Goal: Transaction & Acquisition: Purchase product/service

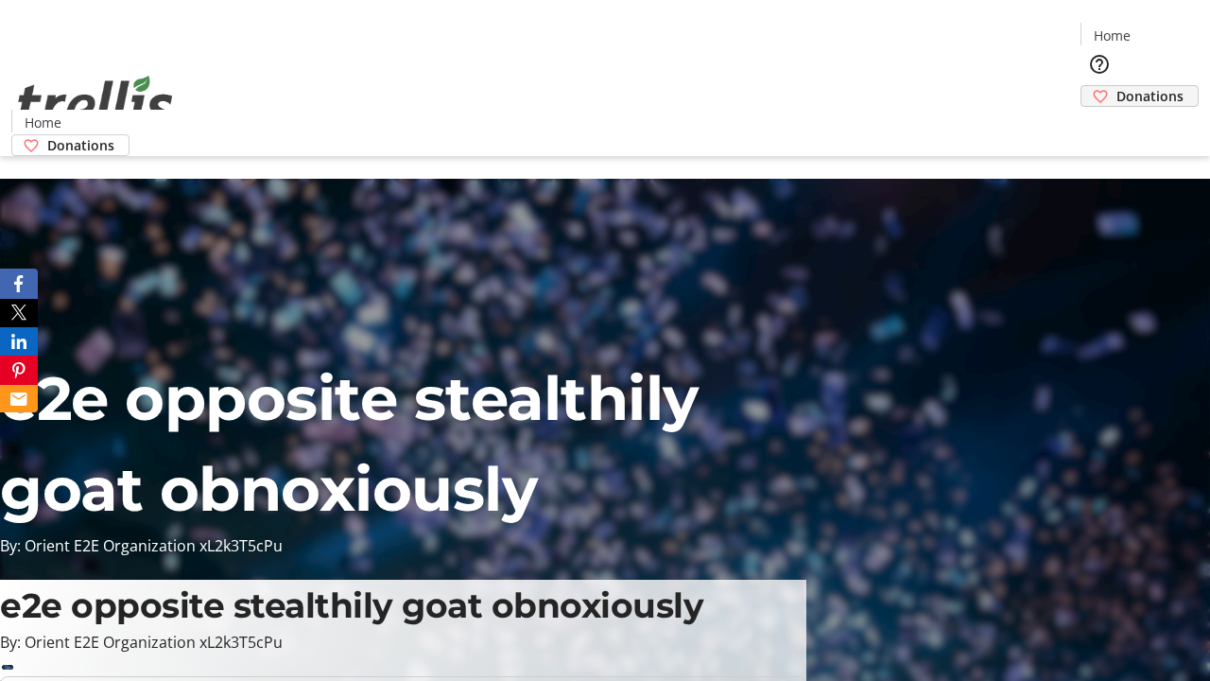
click at [1116, 86] on span "Donations" at bounding box center [1149, 96] width 67 height 20
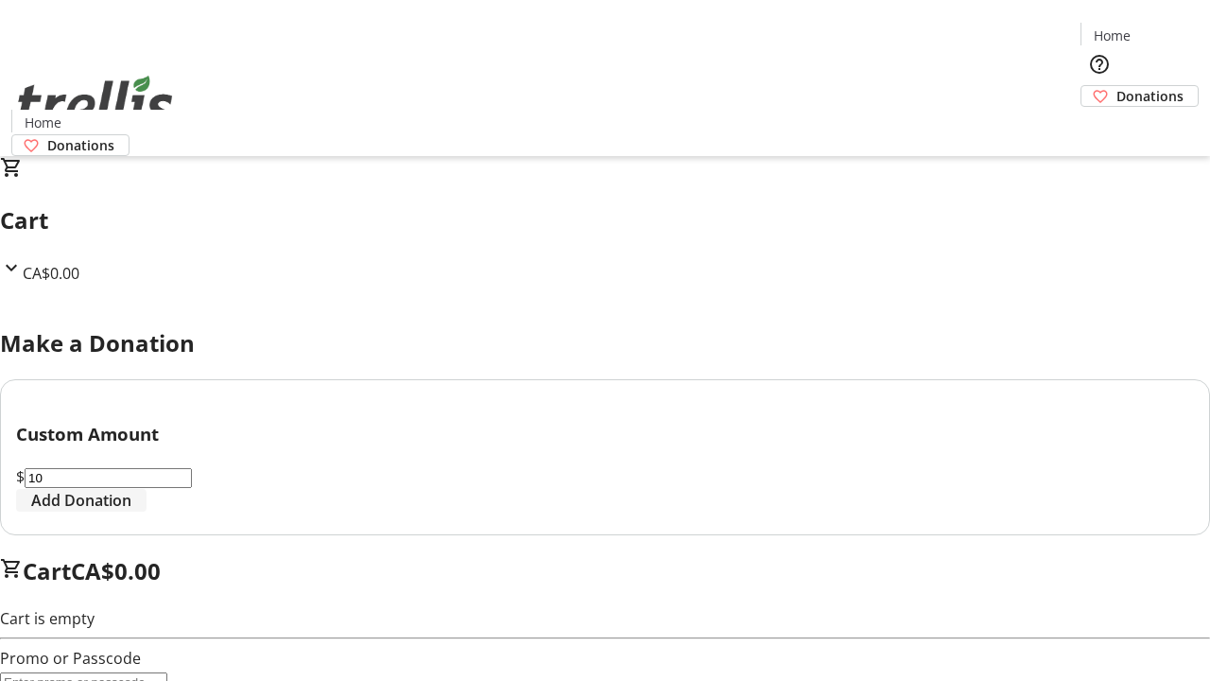
click at [131, 511] on span "Add Donation" at bounding box center [81, 500] width 100 height 23
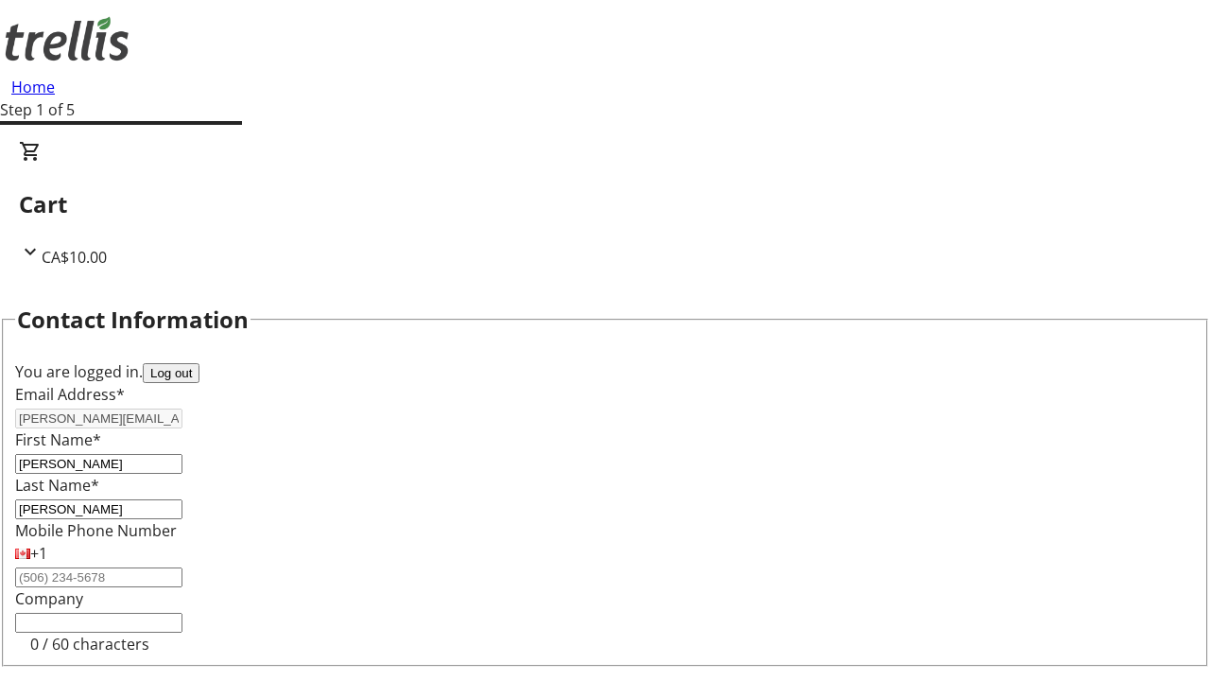
select select "CA"
type input "[STREET_ADDRESS][PERSON_NAME]"
type input "Kelowna"
select select "BC"
type input "Kelowna"
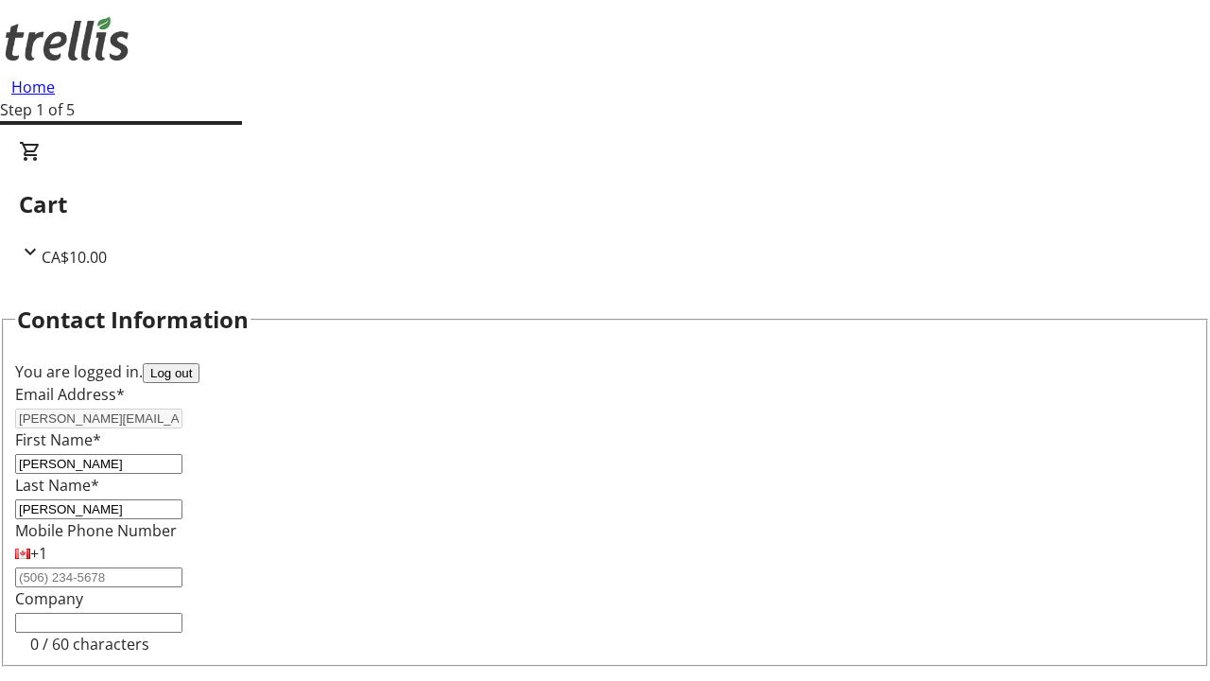
type input "V1Y 0C2"
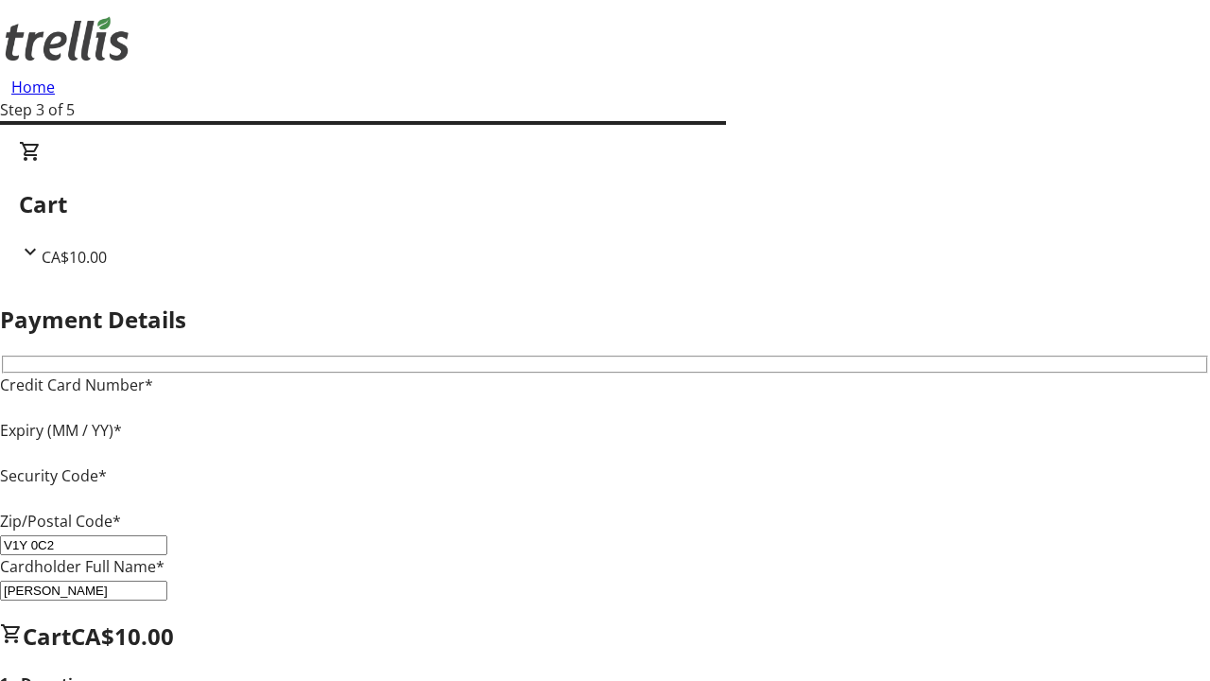
type input "V1Y 0C2"
